Goal: Information Seeking & Learning: Learn about a topic

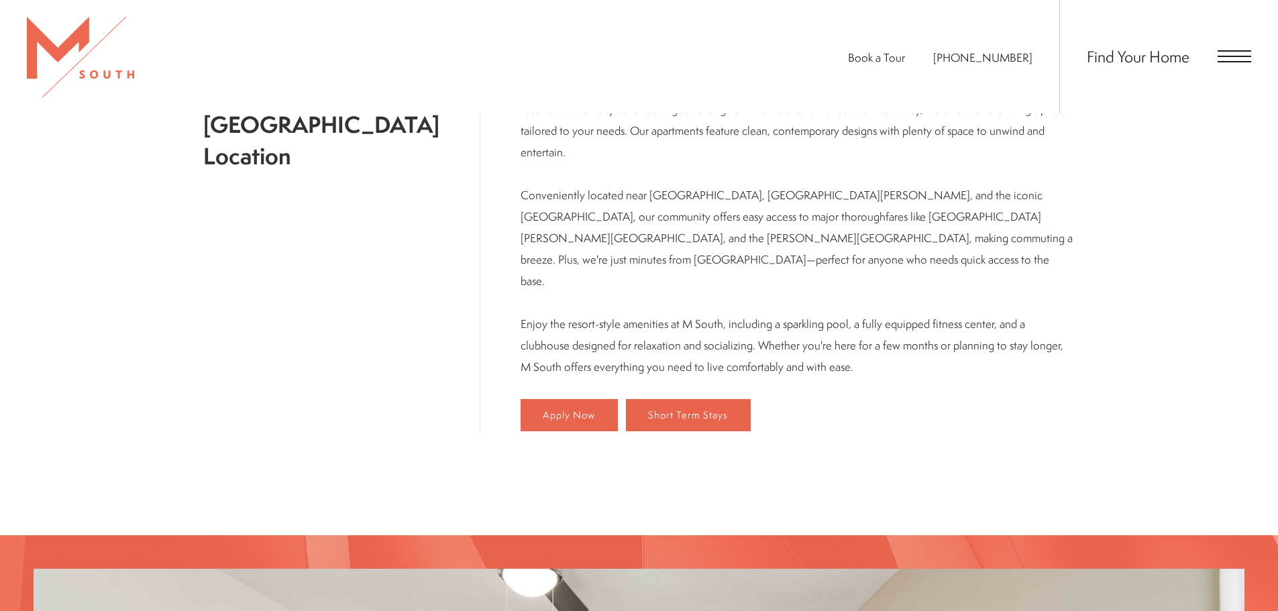
scroll to position [446, 0]
click at [1144, 55] on span "Find Your Home" at bounding box center [1138, 56] width 103 height 21
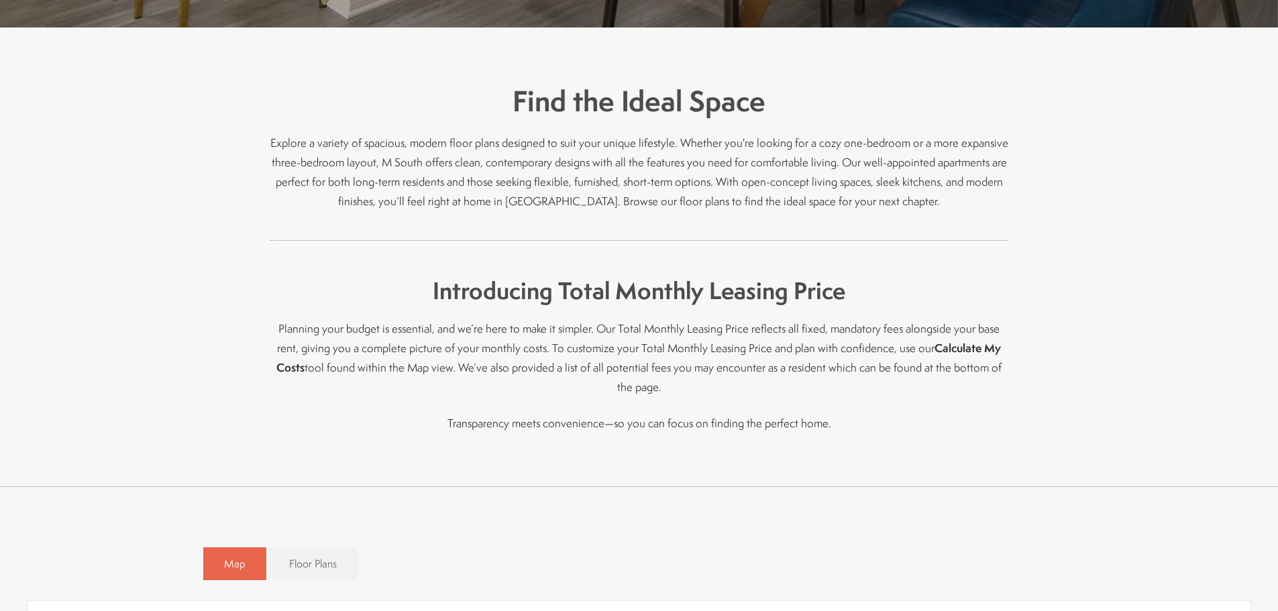
scroll to position [738, 0]
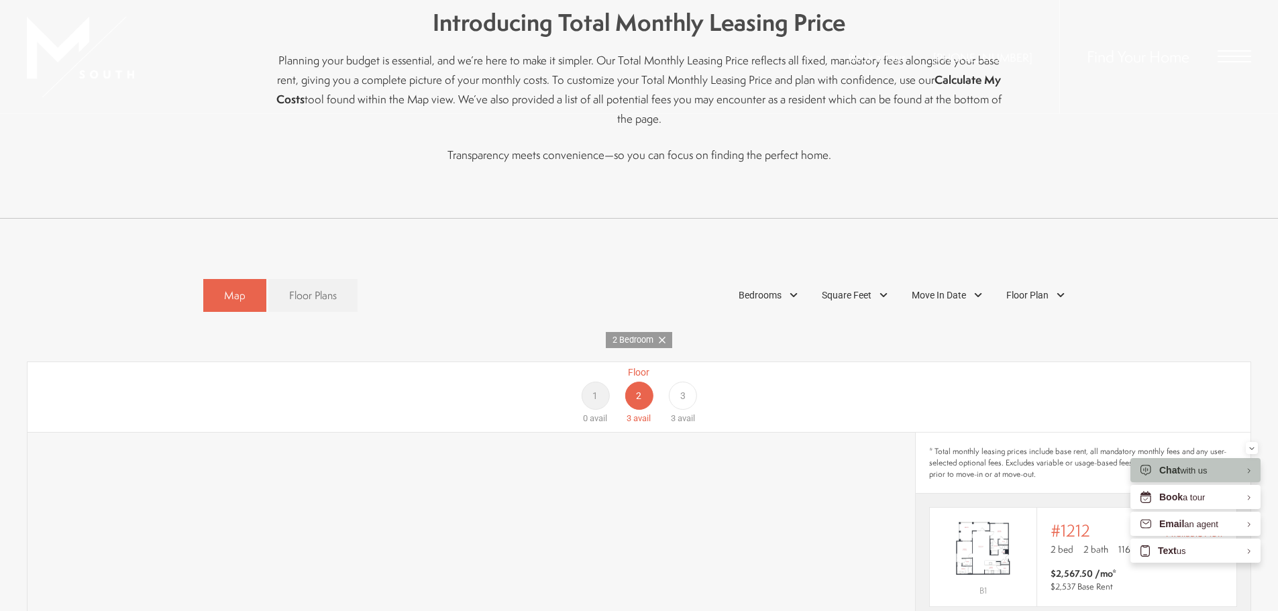
click at [642, 374] on div "Floor 1 0 avail Floor 2 3 avail Floor 3 3 avail" at bounding box center [1185, 396] width 1223 height 60
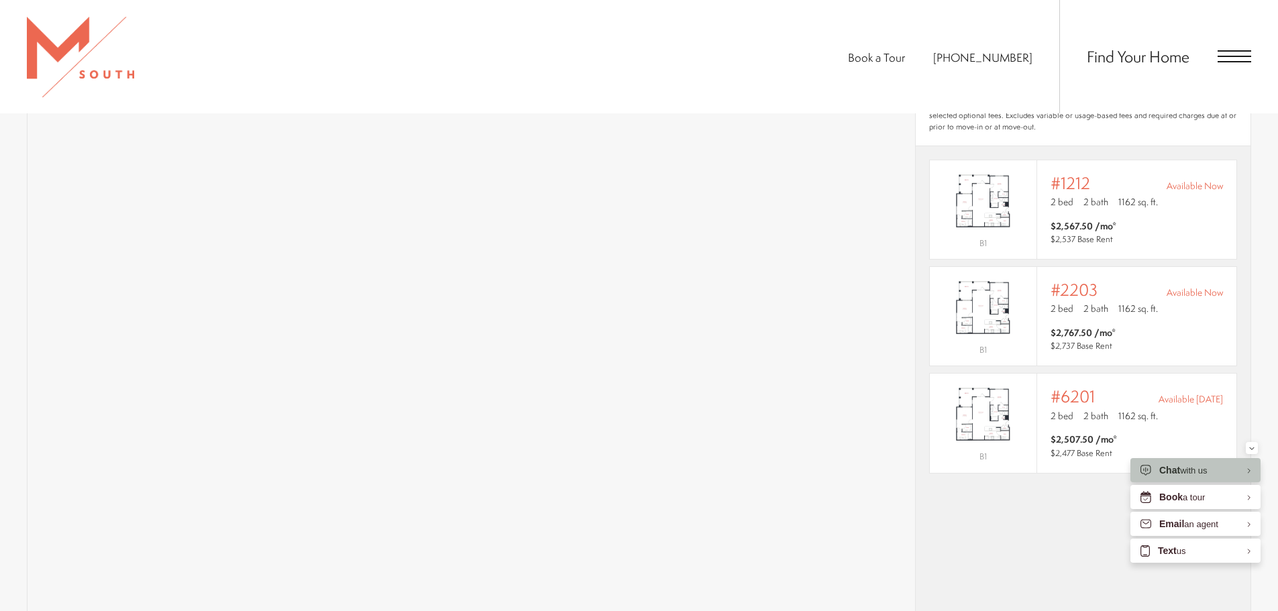
scroll to position [1099, 0]
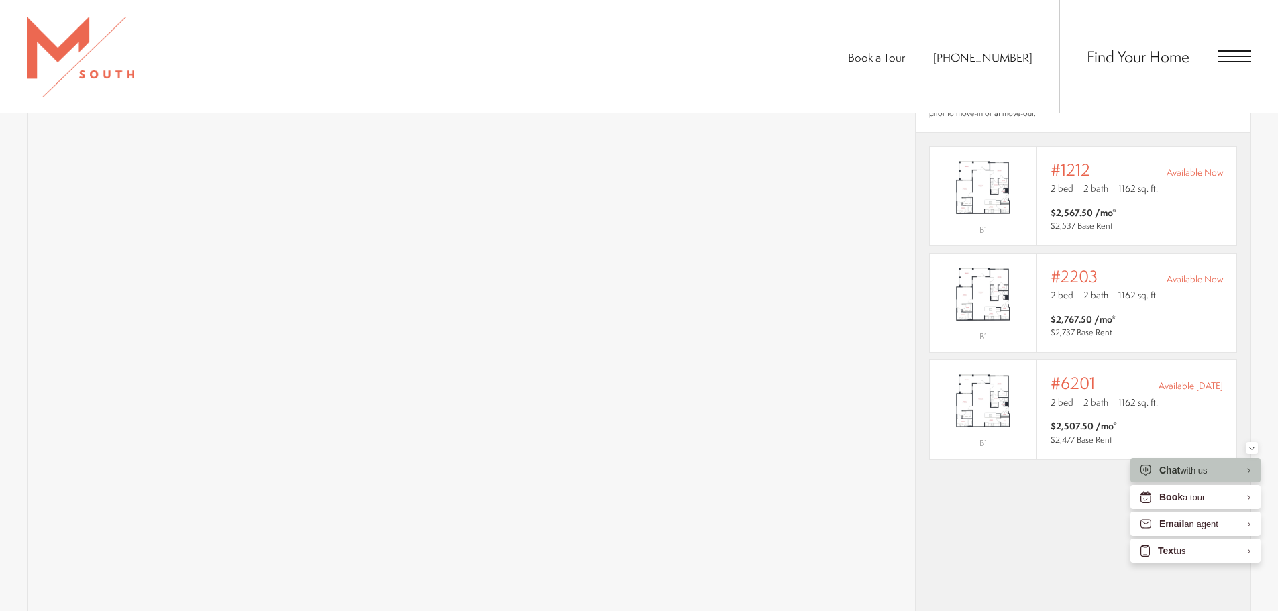
drag, startPoint x: 1051, startPoint y: 558, endPoint x: 1034, endPoint y: 554, distance: 18.1
click at [1051, 558] on div "* Total monthly leasing prices include base rent, all mandatory monthly fees an…" at bounding box center [1083, 416] width 335 height 688
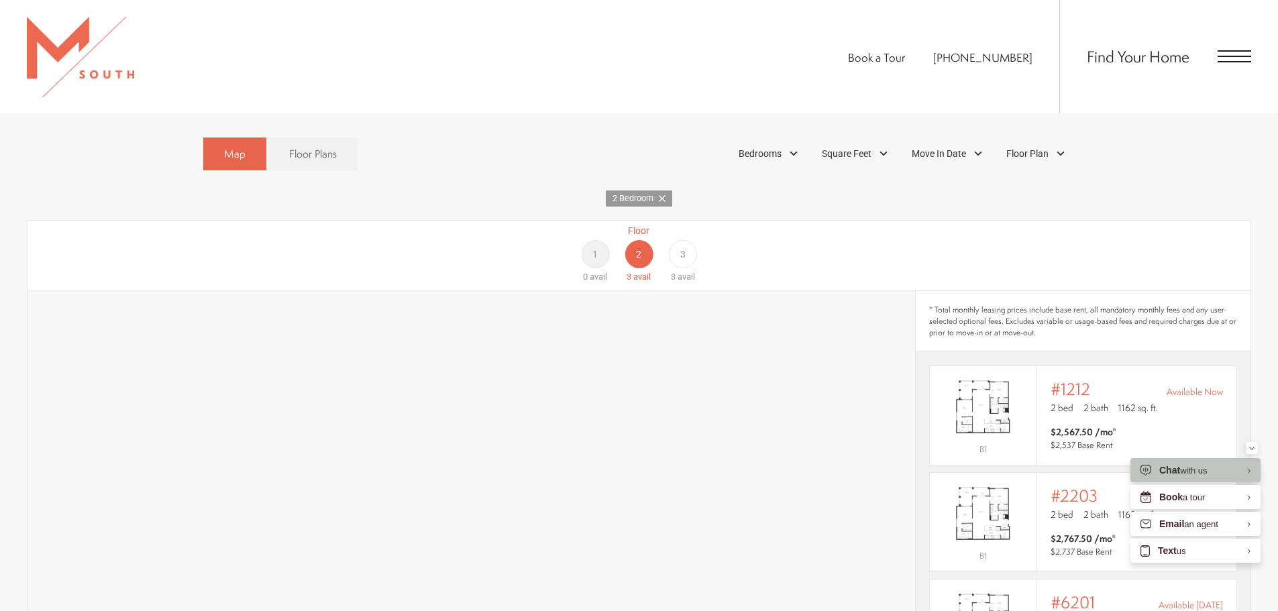
scroll to position [686, 0]
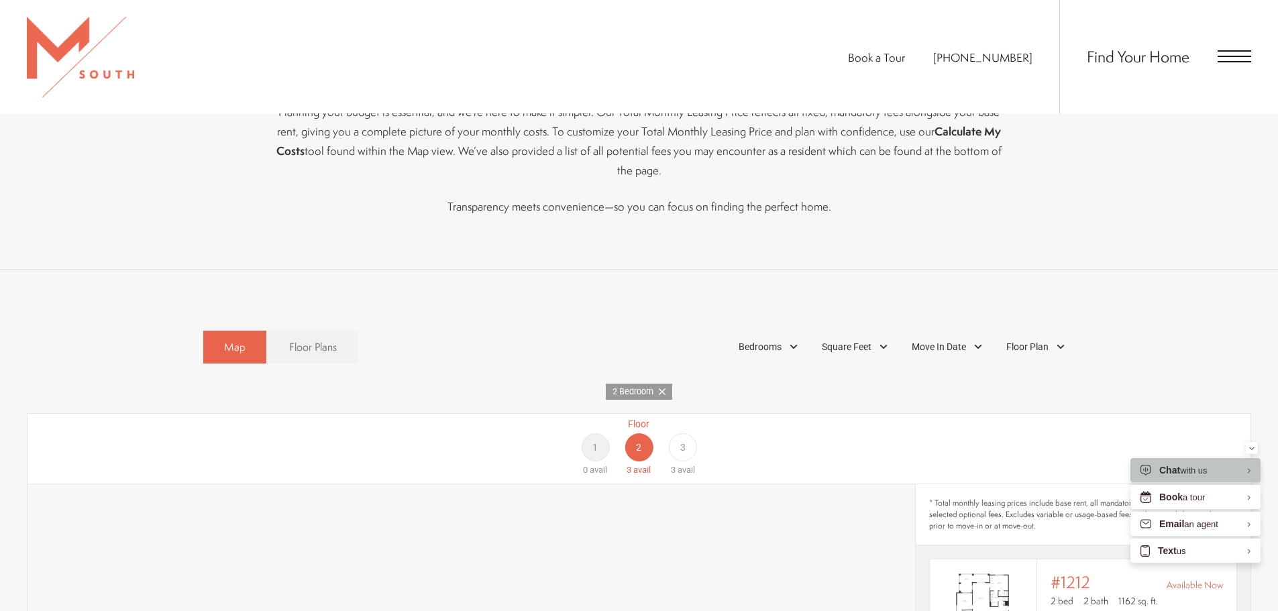
click at [680, 441] on span "3" at bounding box center [682, 448] width 5 height 14
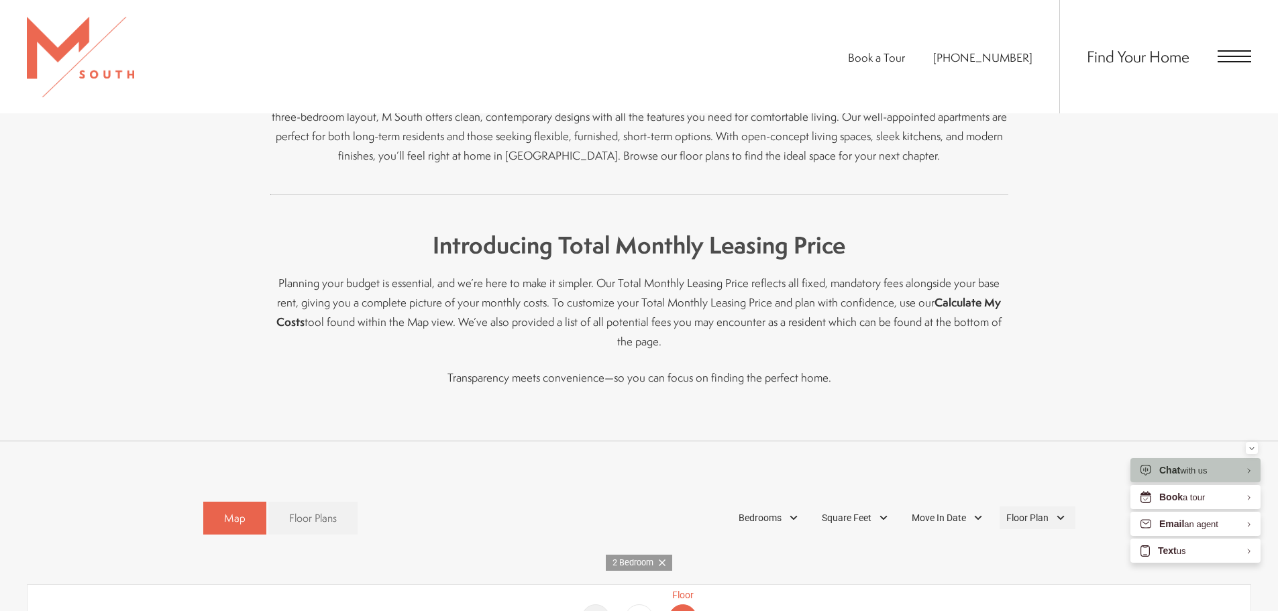
scroll to position [649, 0]
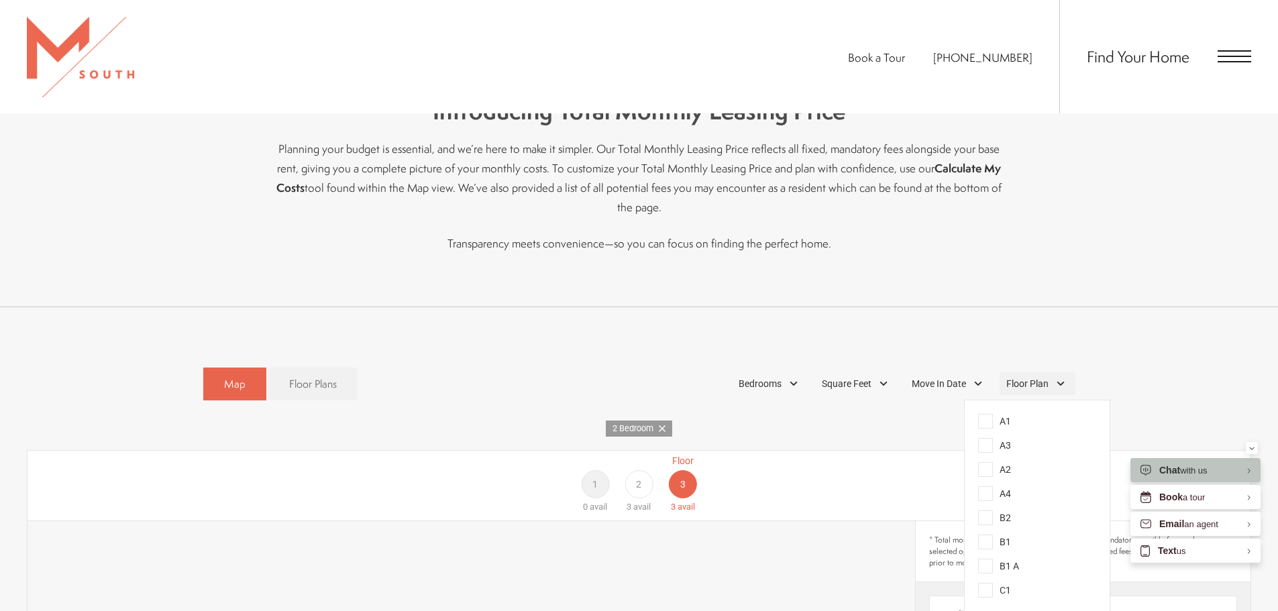
click at [1055, 372] on div "Floor Plan" at bounding box center [1038, 383] width 76 height 23
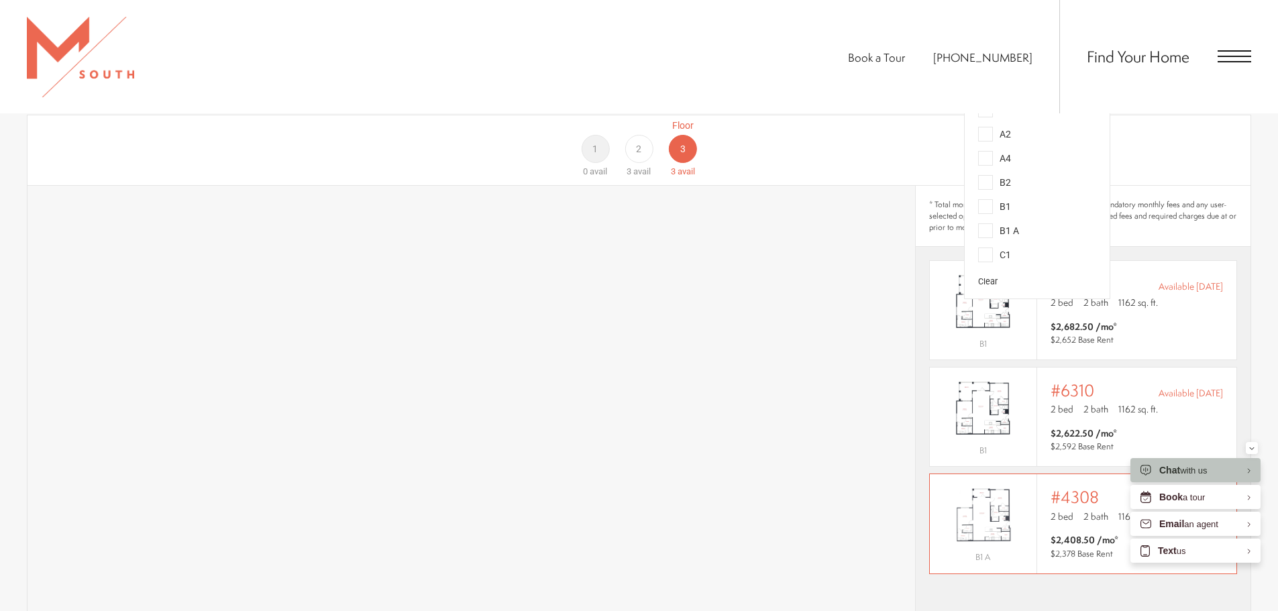
scroll to position [784, 0]
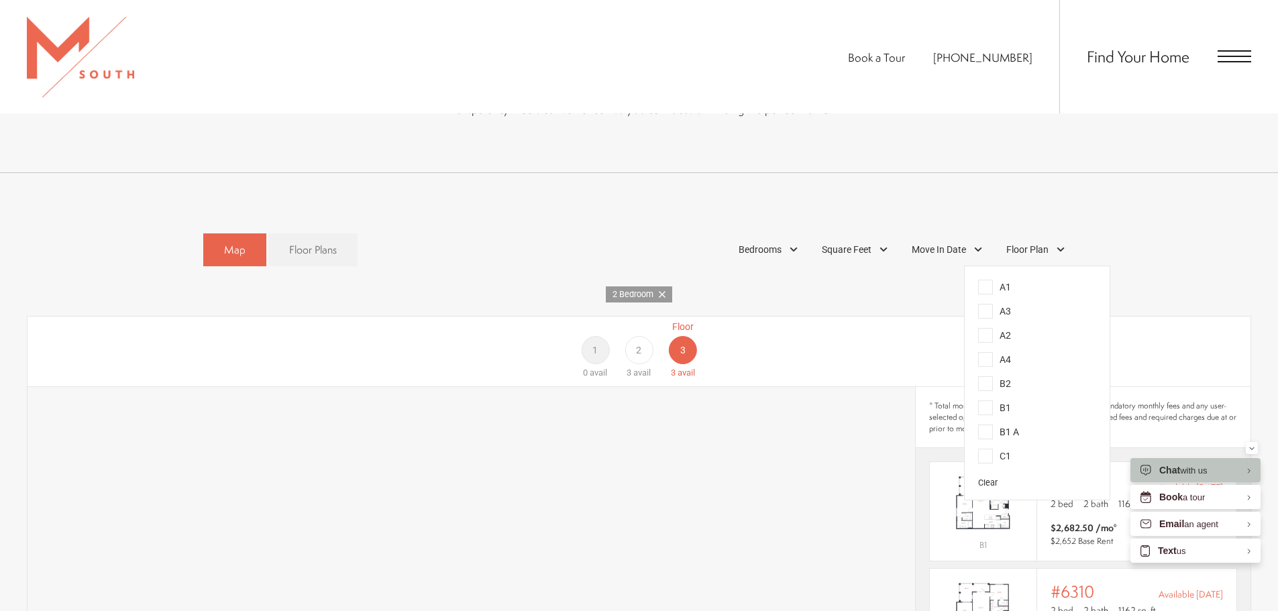
click at [986, 425] on span "B1 A" at bounding box center [998, 432] width 41 height 15
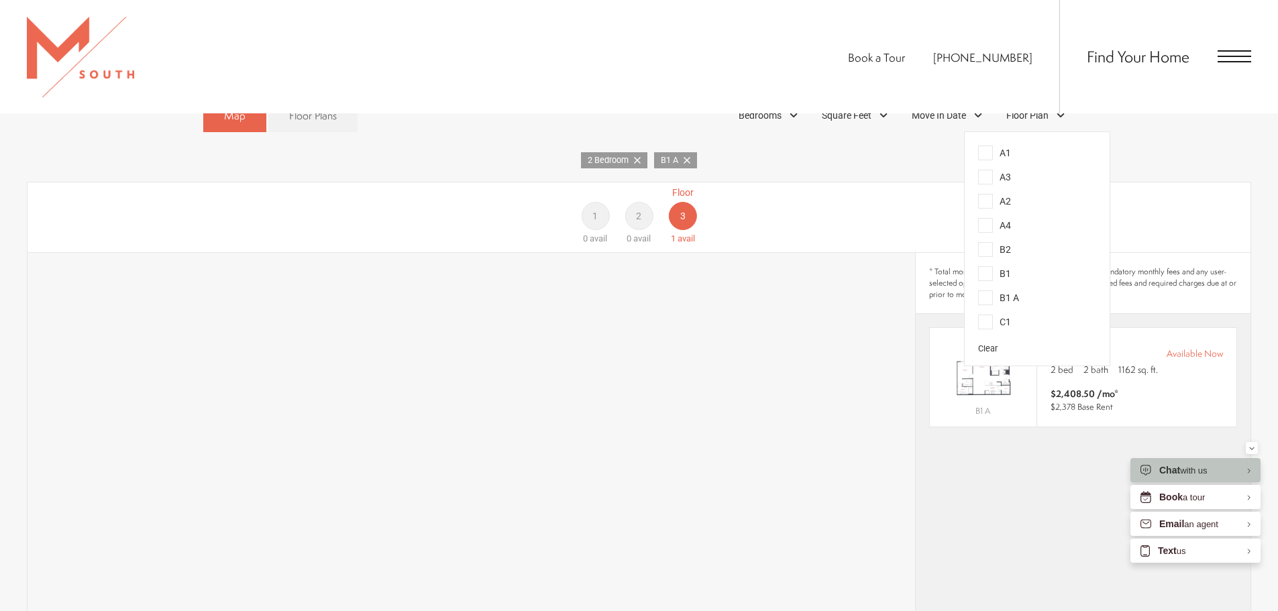
scroll to position [1253, 0]
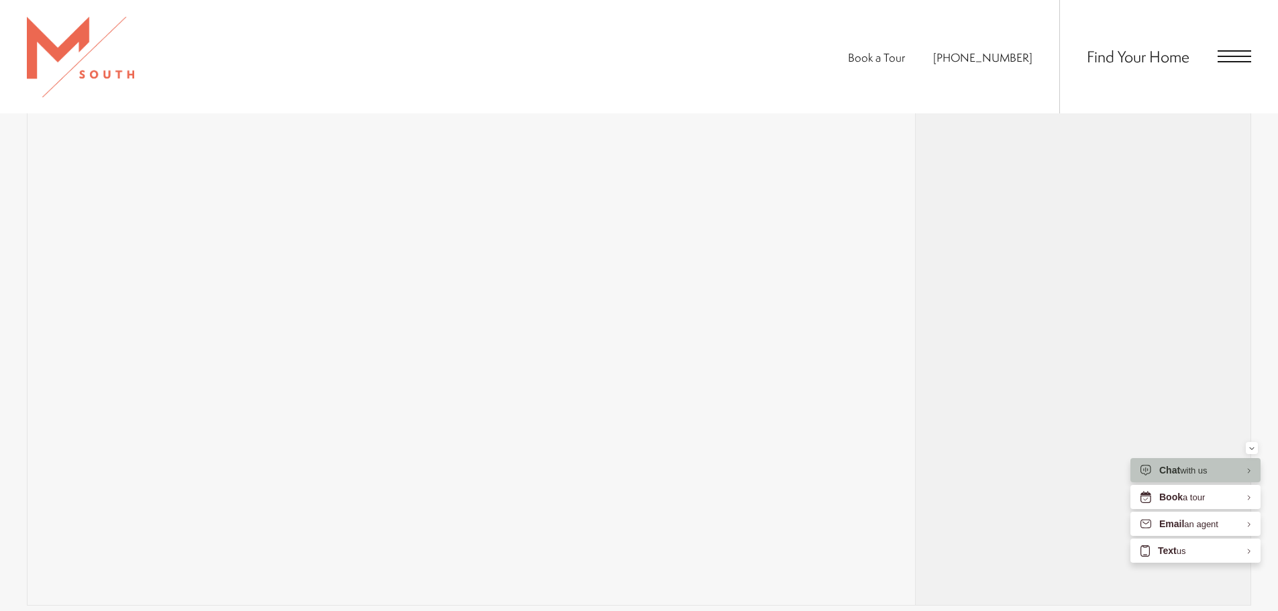
click at [1035, 324] on div "* Total monthly leasing prices include base rent, all mandatory monthly fees an…" at bounding box center [1083, 261] width 335 height 688
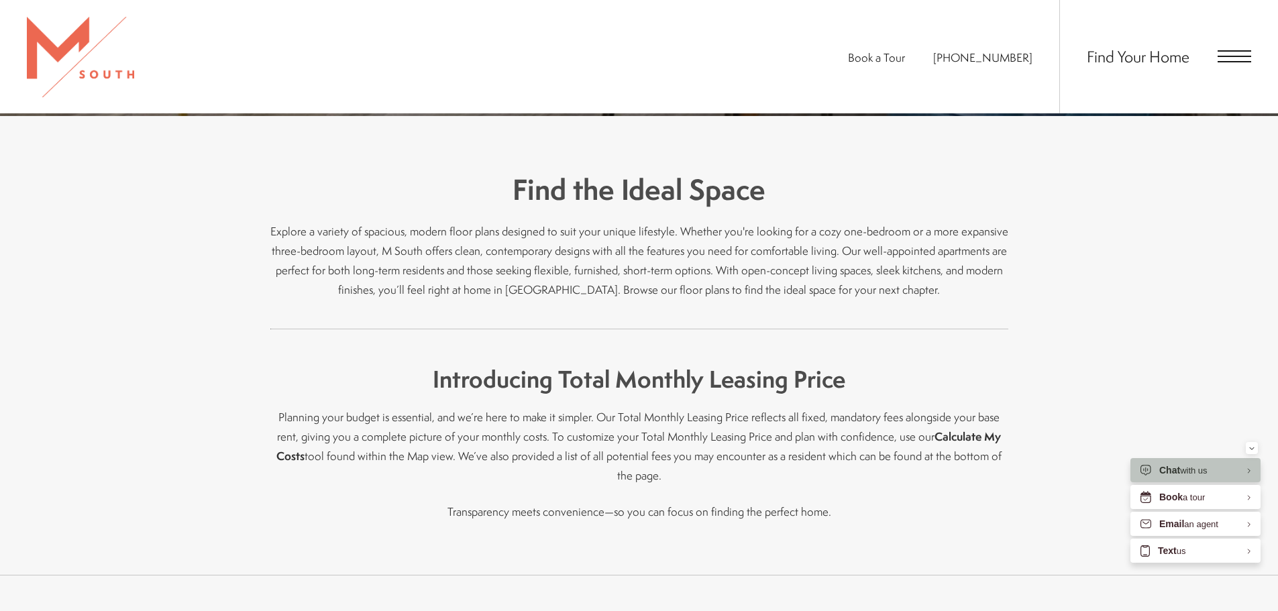
scroll to position [314, 0]
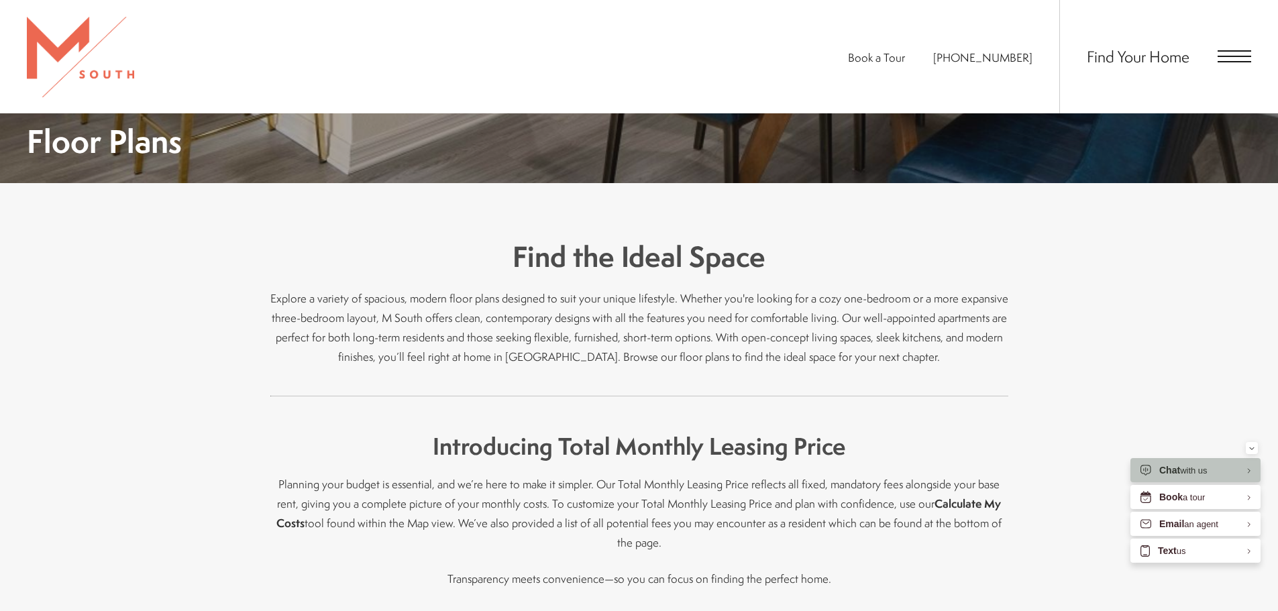
click at [69, 55] on img at bounding box center [80, 57] width 107 height 81
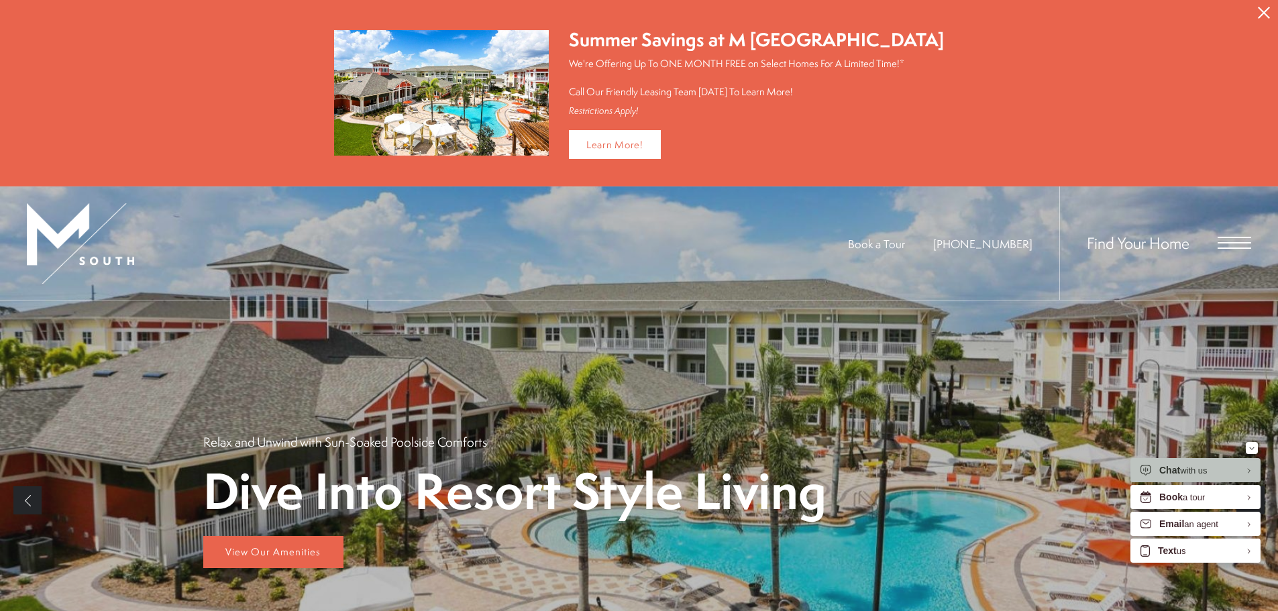
click at [1261, 9] on icon "Close Alert" at bounding box center [1264, 13] width 12 height 12
